Goal: Task Accomplishment & Management: Manage account settings

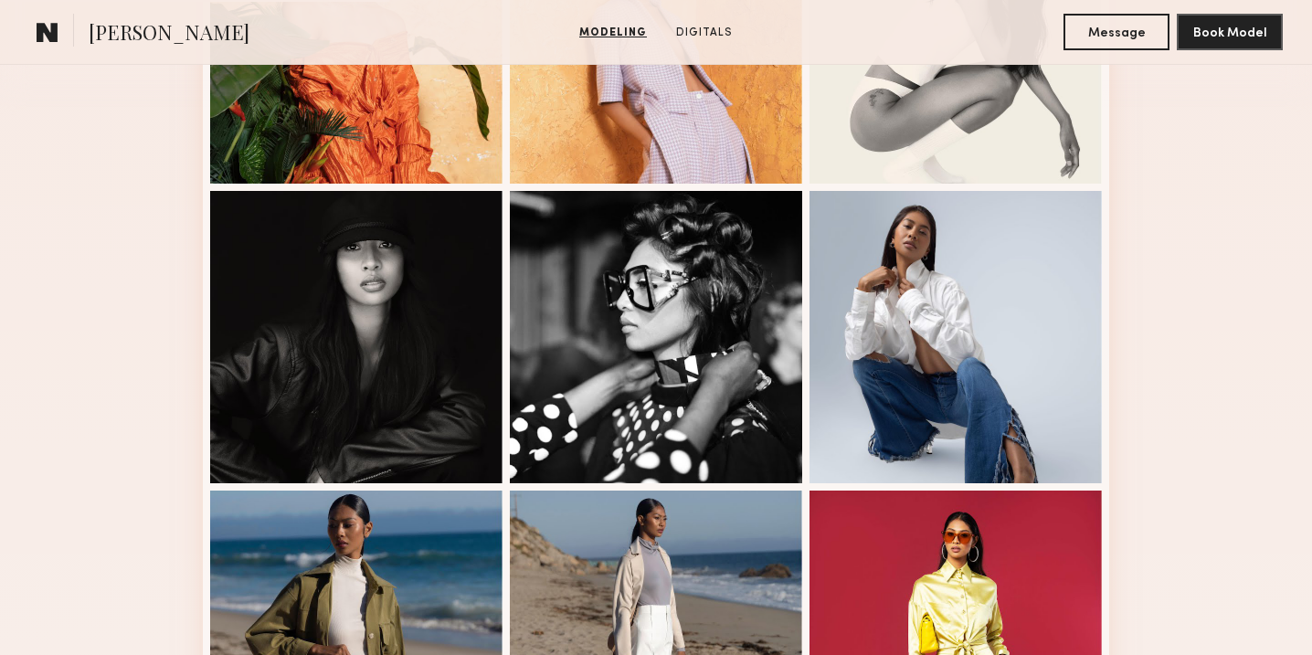
scroll to position [649, 0]
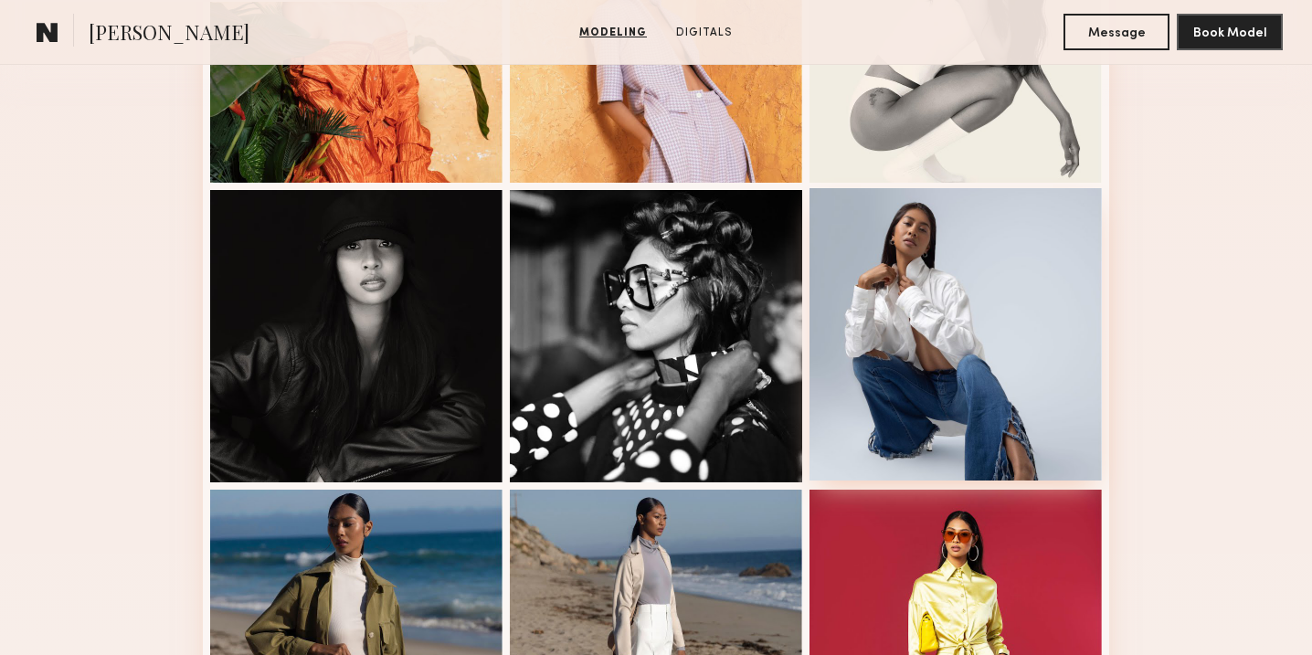
click at [907, 326] on div at bounding box center [955, 334] width 292 height 292
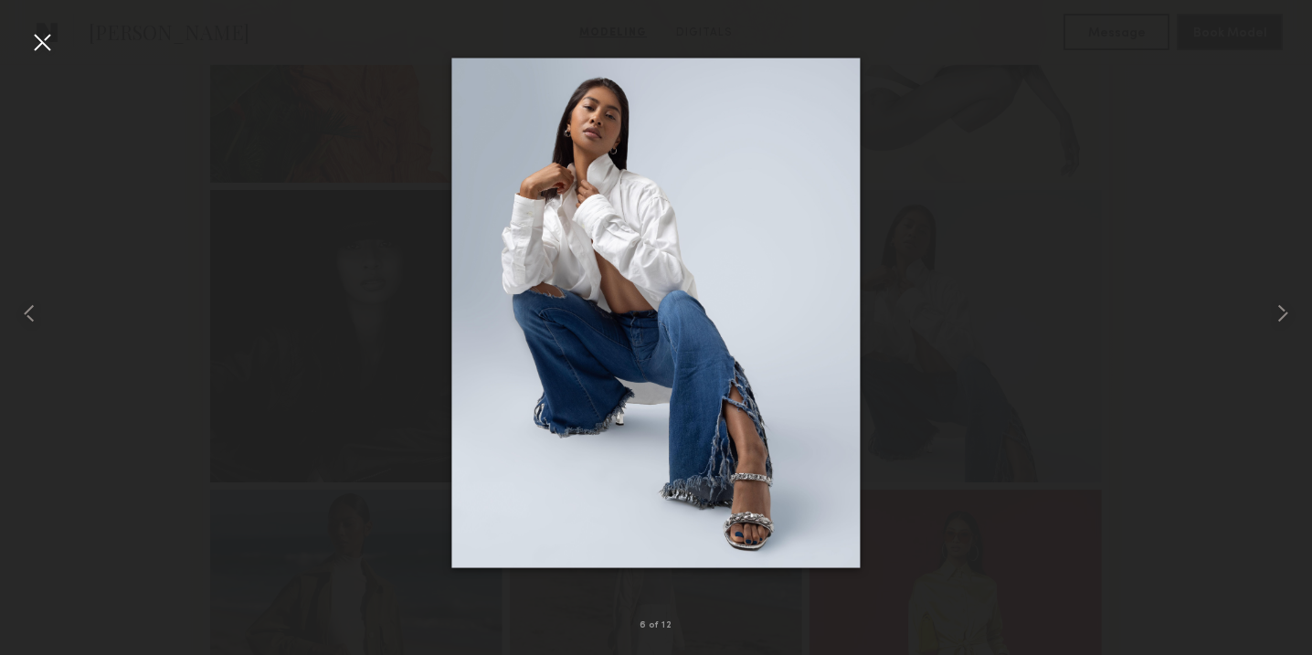
drag, startPoint x: 657, startPoint y: 296, endPoint x: 130, endPoint y: 26, distance: 591.9
click at [0, 0] on nb-gallery-light "6 of 12" at bounding box center [656, 327] width 1312 height 655
click at [967, 114] on div at bounding box center [656, 312] width 1312 height 567
click at [54, 46] on div at bounding box center [41, 41] width 29 height 29
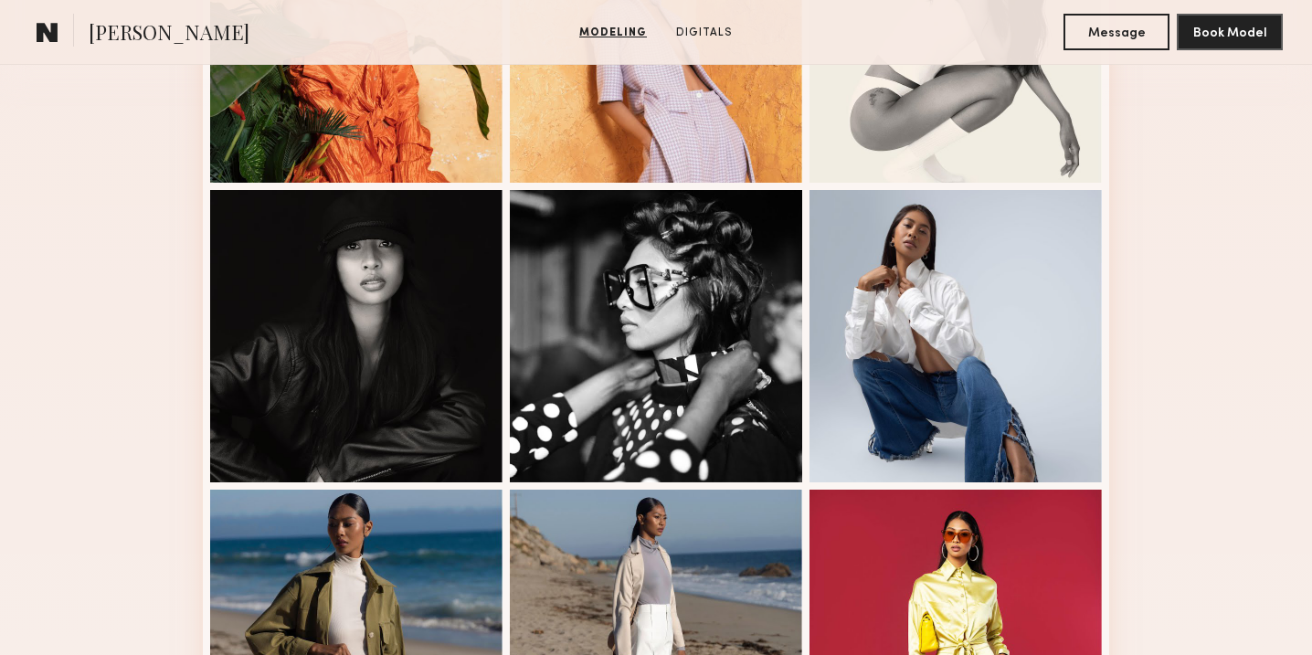
click at [47, 36] on common-icon at bounding box center [48, 32] width 22 height 24
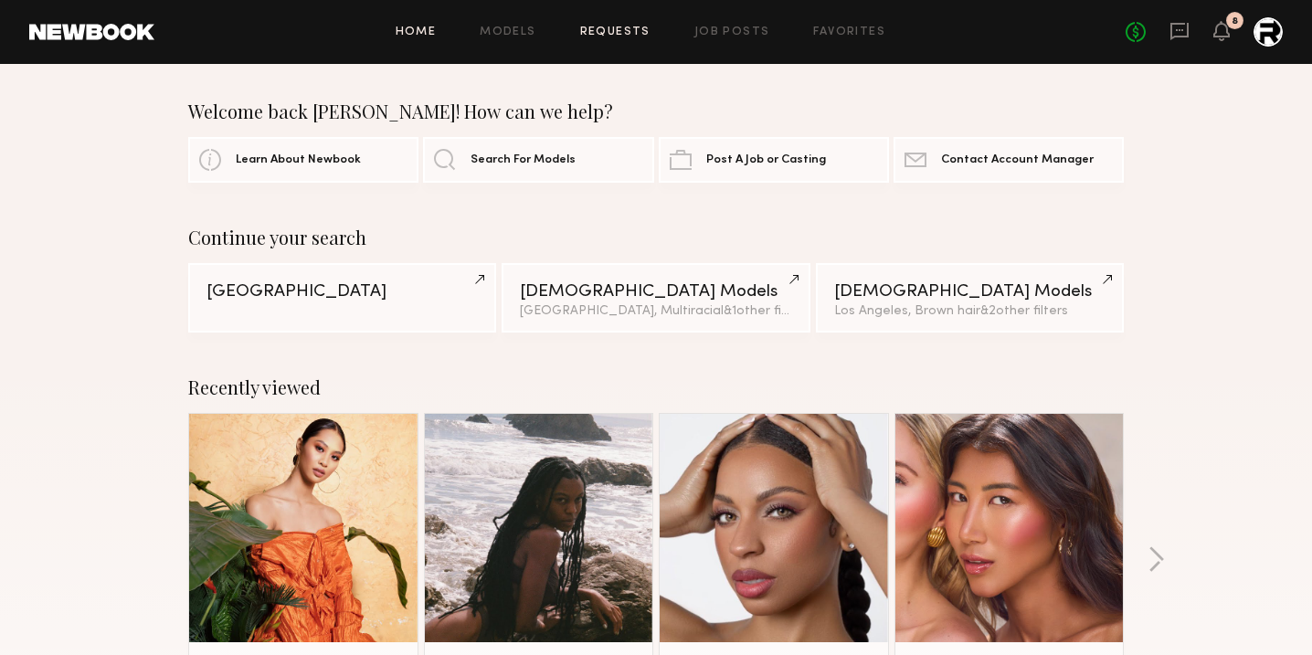
click at [614, 27] on link "Requests" at bounding box center [615, 32] width 70 height 12
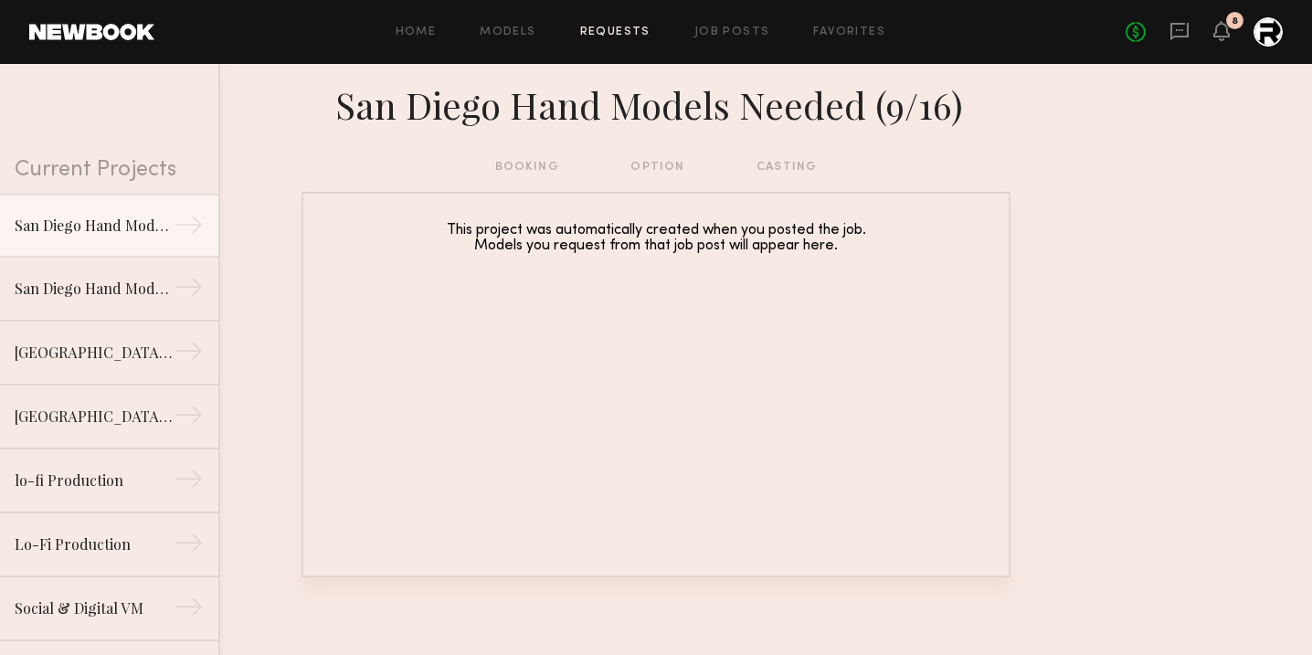
click at [649, 164] on div "booking option casting" at bounding box center [656, 167] width 322 height 20
click at [650, 165] on div "booking option casting" at bounding box center [656, 167] width 322 height 20
click at [90, 289] on div "San Diego Hand Models Needed (9/4)" at bounding box center [94, 288] width 159 height 22
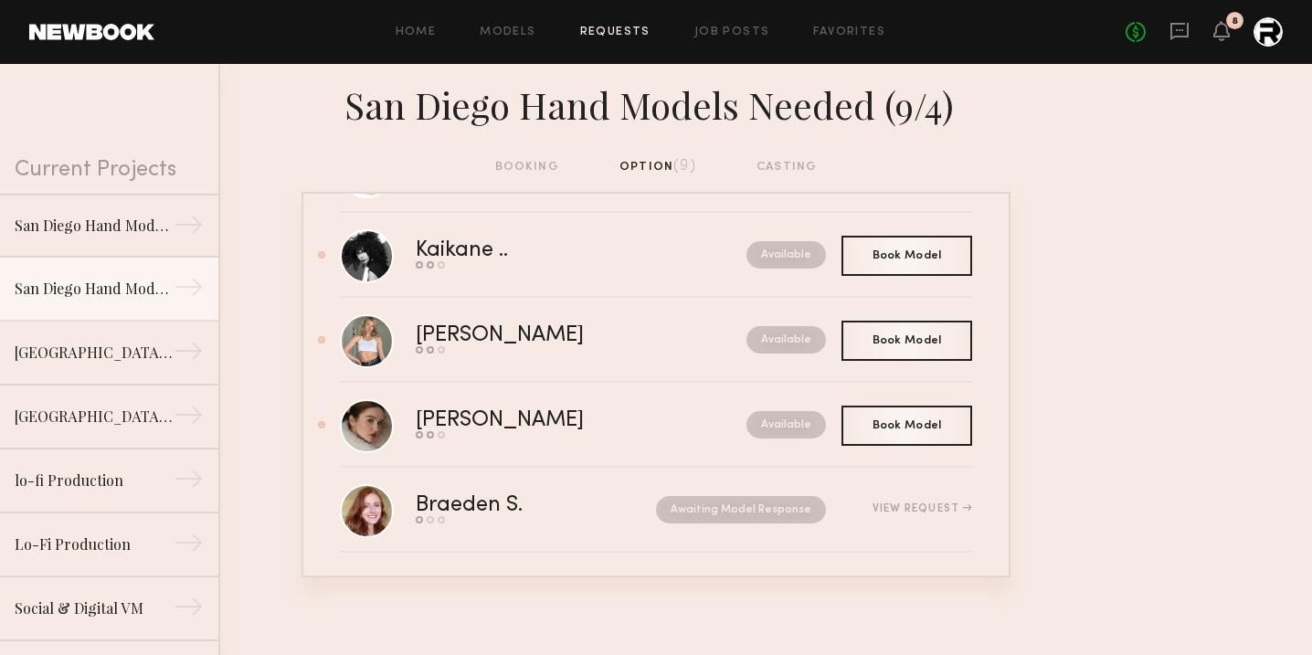
scroll to position [443, 0]
